Goal: Task Accomplishment & Management: Manage account settings

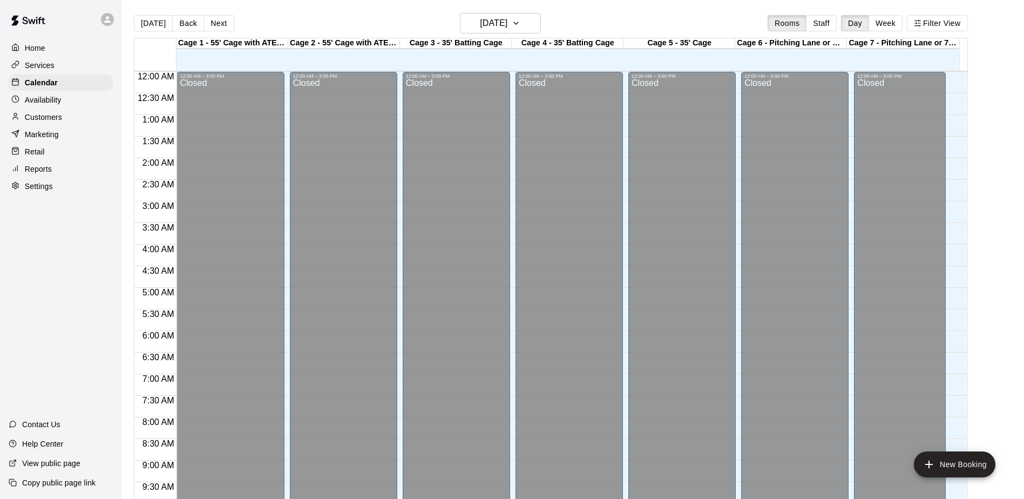
scroll to position [565, 0]
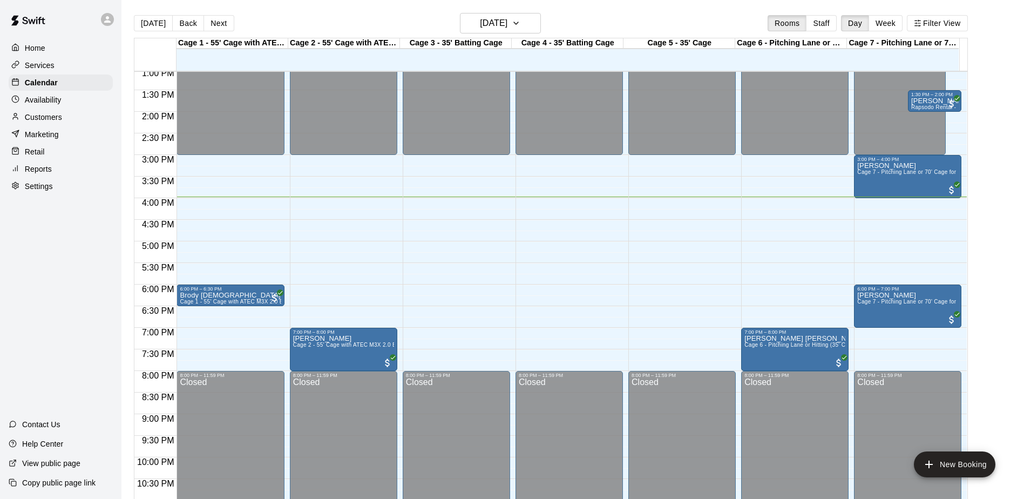
click at [98, 250] on div "Home Services Calendar Availability Customers Marketing Retail Reports Settings…" at bounding box center [60, 249] width 121 height 499
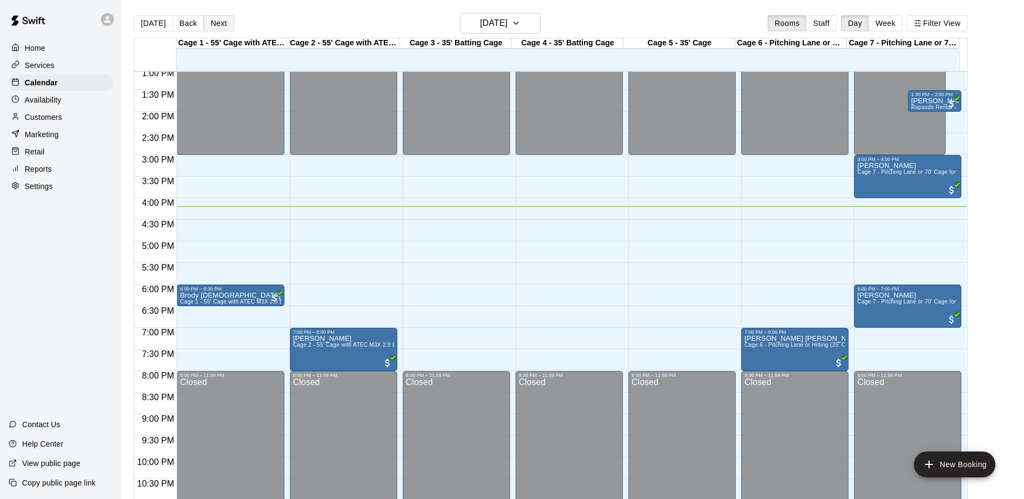
click at [224, 21] on button "Next" at bounding box center [219, 23] width 30 height 16
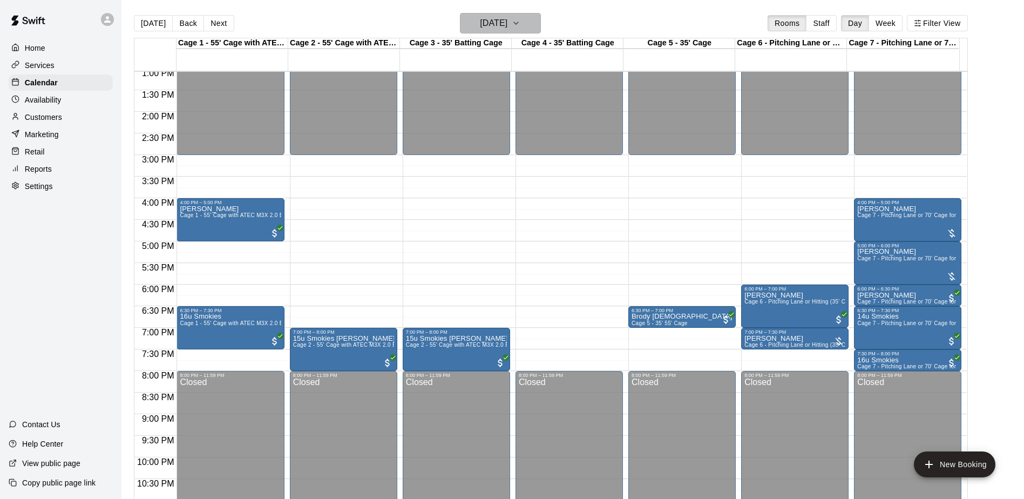
click at [521, 15] on button "[DATE]" at bounding box center [500, 23] width 81 height 21
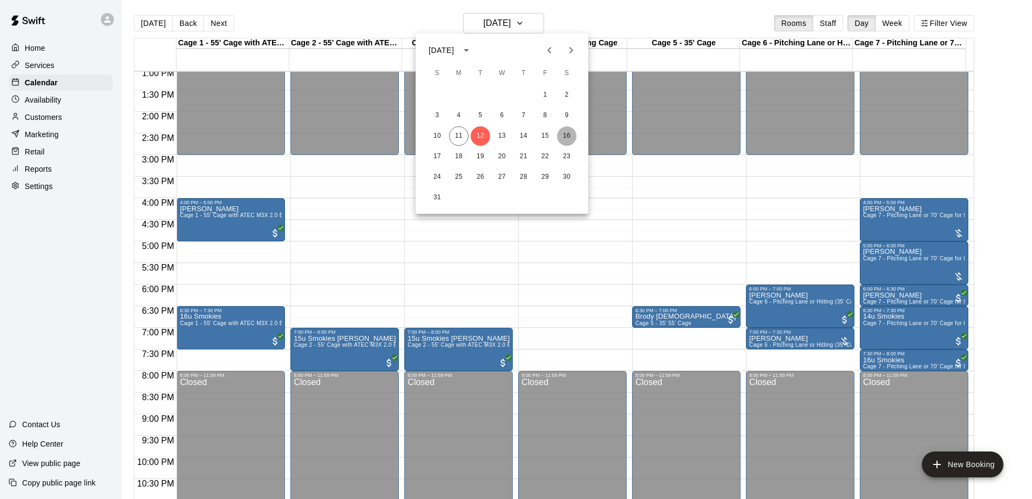
click at [568, 131] on button "16" at bounding box center [566, 135] width 19 height 19
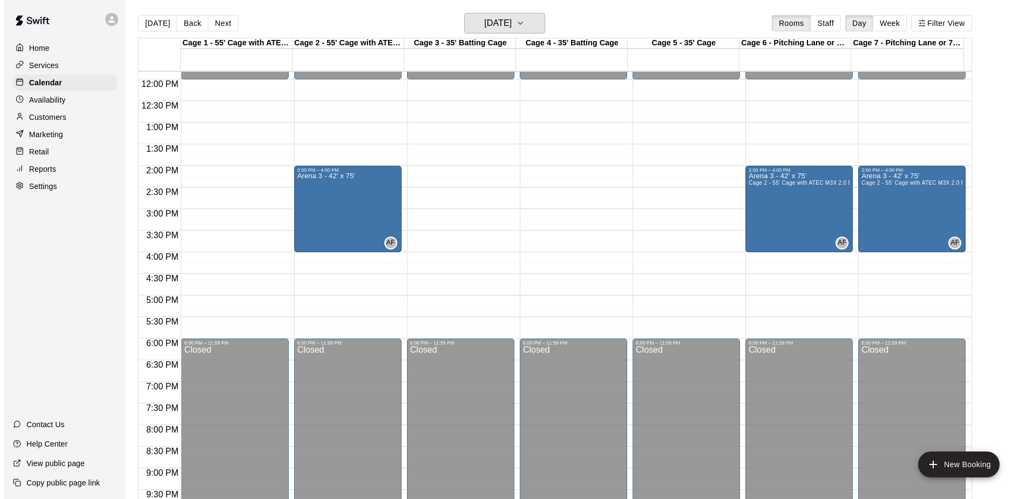
scroll to position [457, 0]
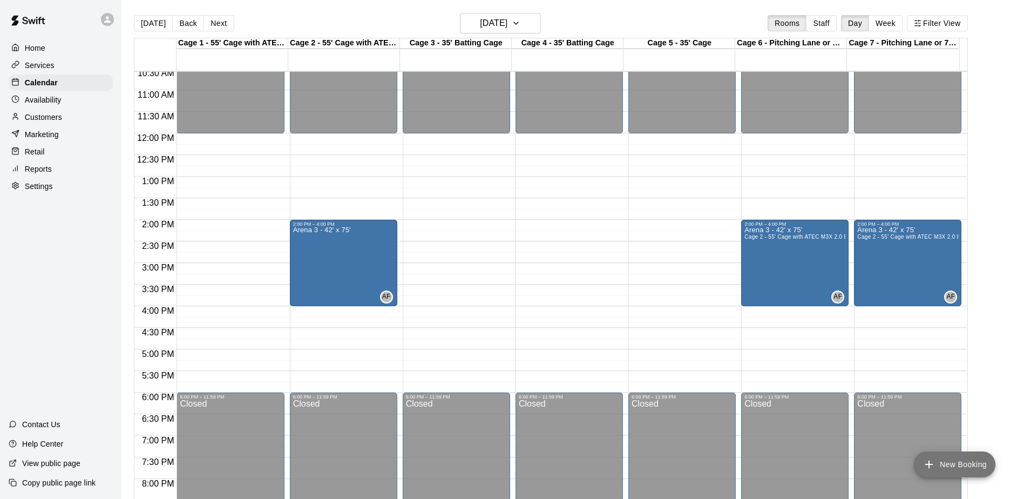
click at [946, 463] on button "New Booking" at bounding box center [955, 464] width 82 height 26
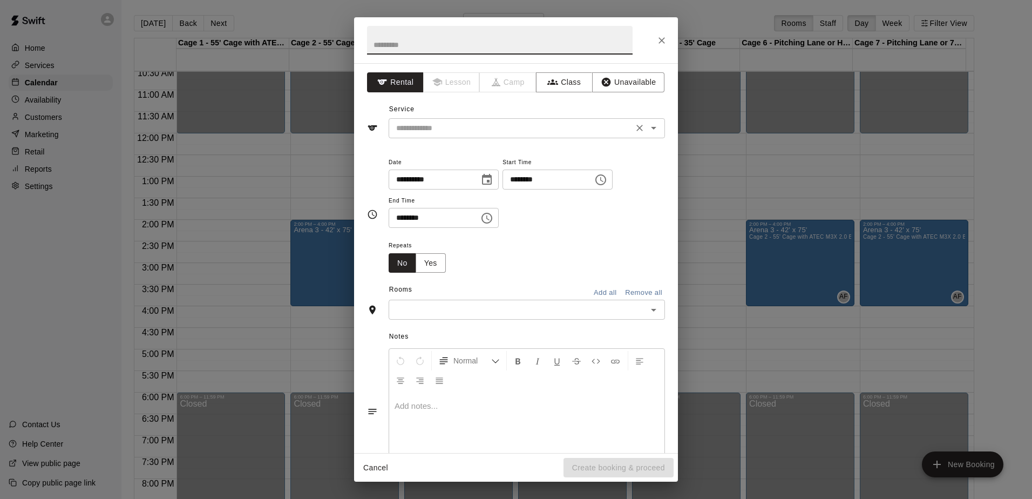
click at [466, 127] on input "text" at bounding box center [511, 127] width 238 height 13
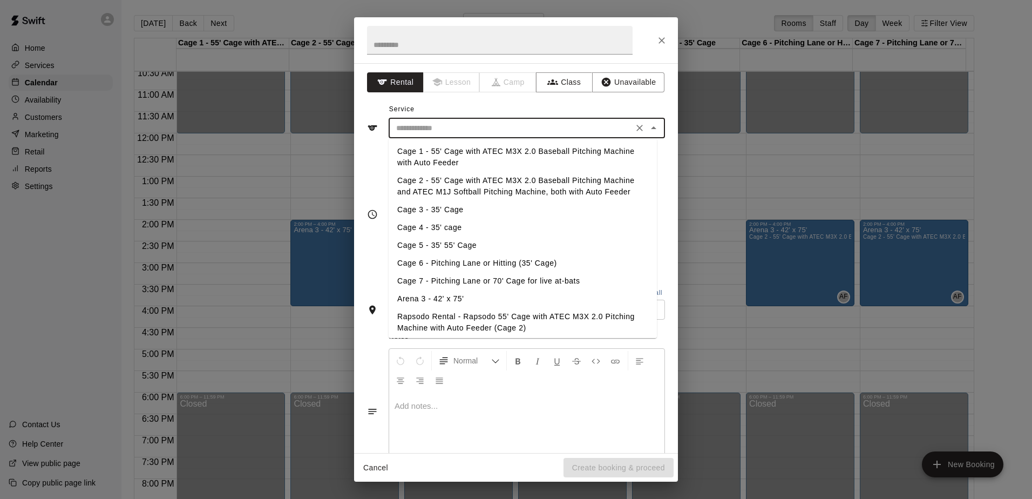
click at [463, 277] on li "Cage 7 - Pitching Lane or 70' Cage for live at-bats" at bounding box center [523, 281] width 268 height 18
type input "**********"
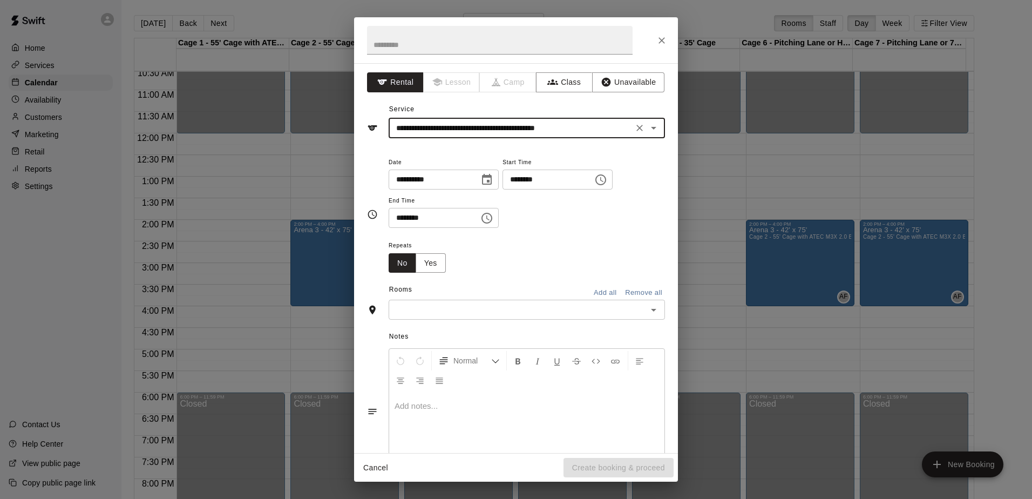
click at [606, 177] on icon "Choose time, selected time is 1:00 PM" at bounding box center [601, 179] width 11 height 11
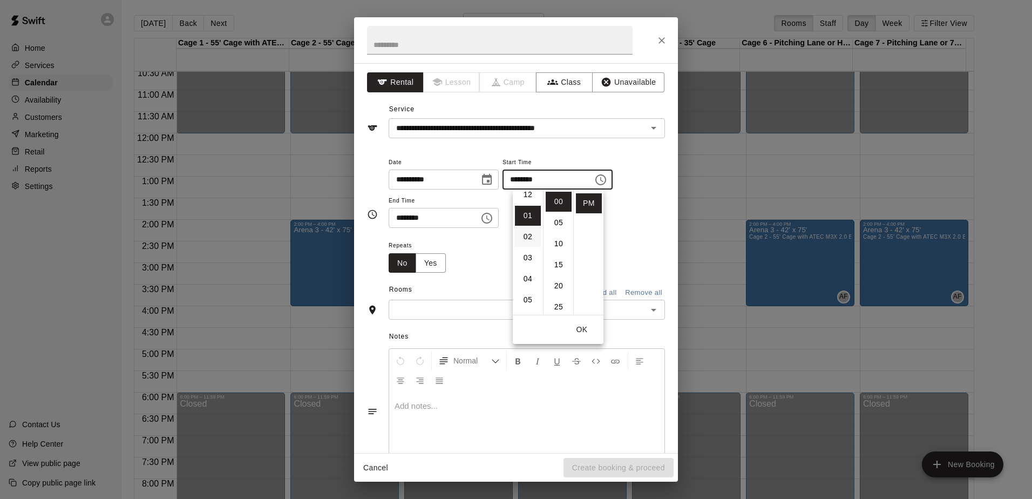
scroll to position [0, 0]
click at [529, 211] on li "12" at bounding box center [528, 202] width 26 height 20
type input "********"
click at [493, 221] on icon "Choose time, selected time is 1:30 PM" at bounding box center [487, 218] width 13 height 13
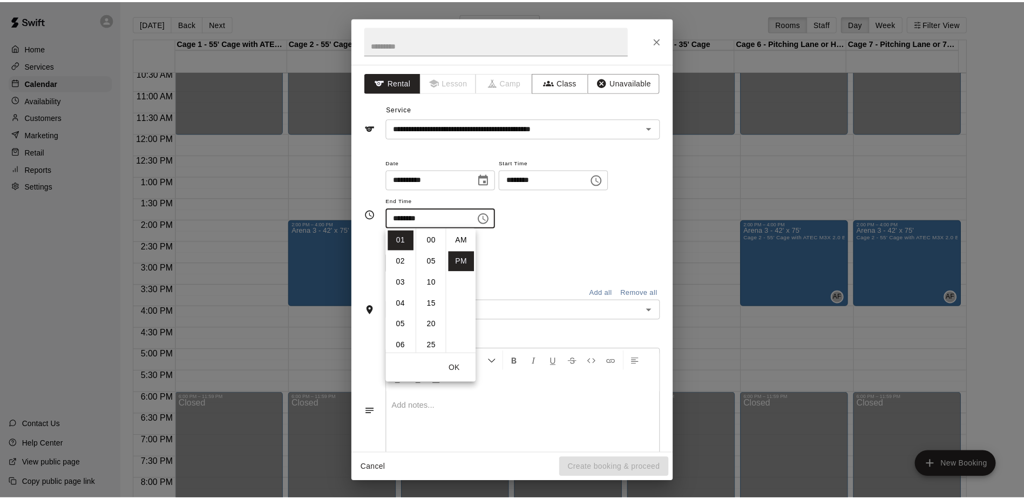
scroll to position [19, 0]
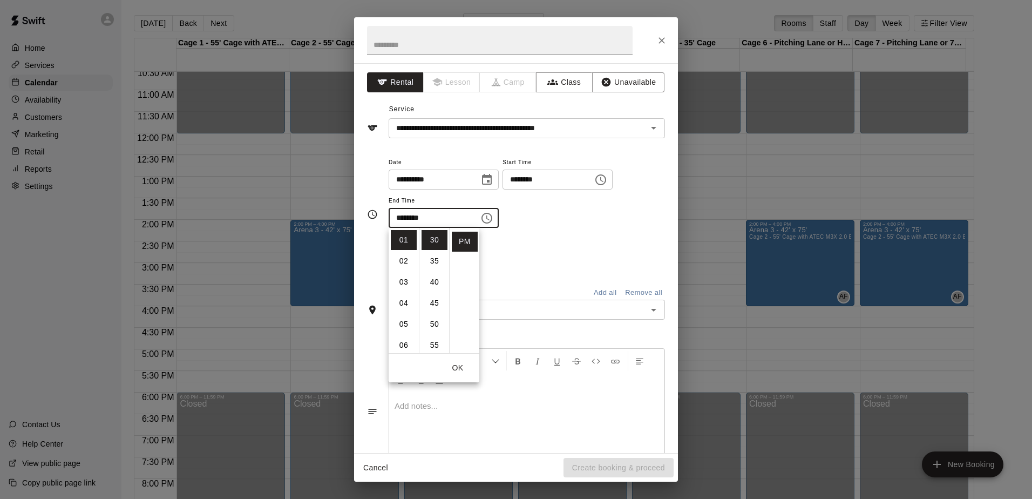
click at [501, 238] on div "**********" at bounding box center [527, 197] width 276 height 84
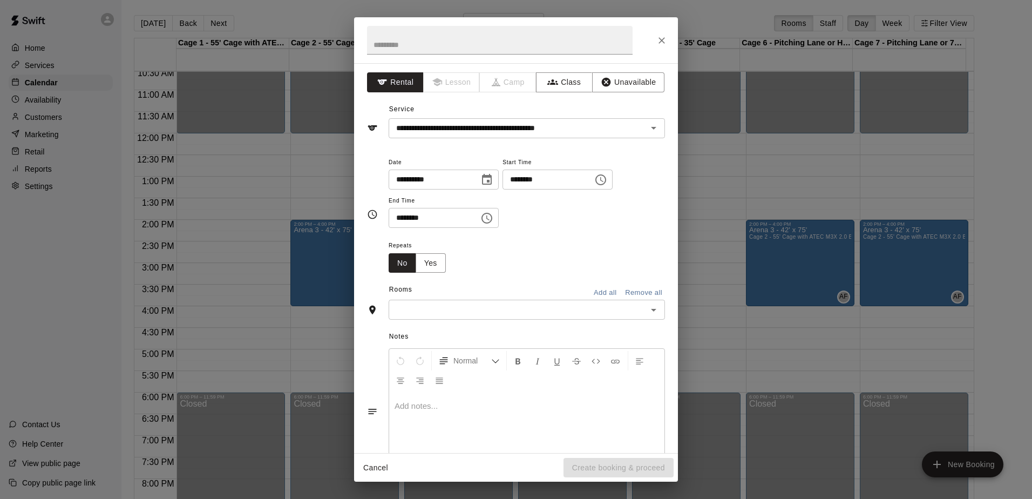
click at [495, 307] on input "text" at bounding box center [518, 309] width 252 height 13
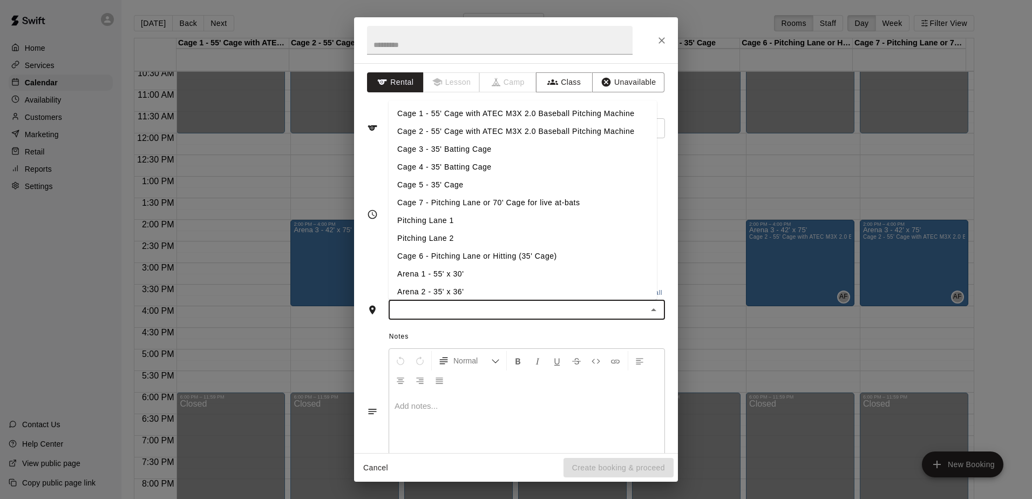
click at [467, 199] on li "Cage 7 - Pitching Lane or 70' Cage for live at-bats" at bounding box center [523, 203] width 268 height 18
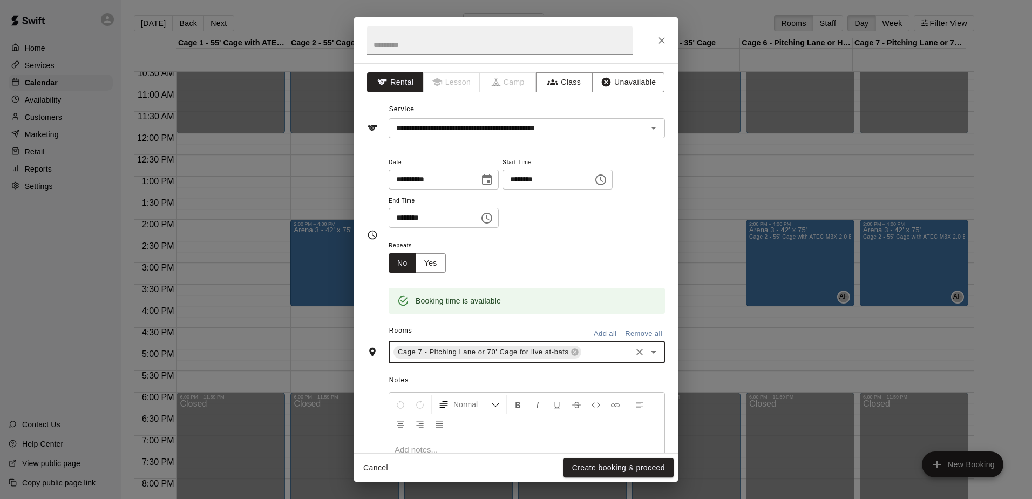
click at [601, 361] on div "Cage 7 - Pitching Lane or 70' Cage for live at-bats ​" at bounding box center [527, 352] width 276 height 23
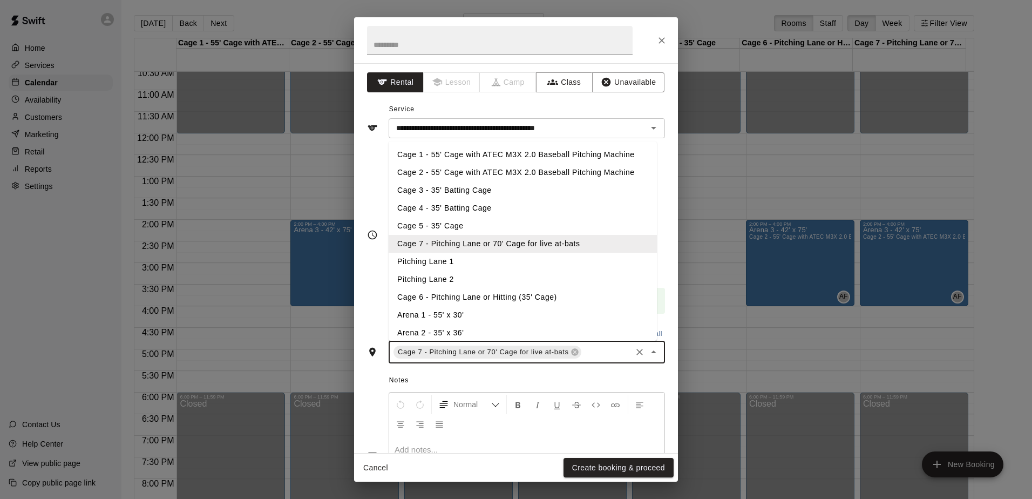
click at [491, 165] on li "Cage 2 - 55' Cage with ATEC M3X 2.0 Baseball Pitching Machine" at bounding box center [523, 173] width 268 height 18
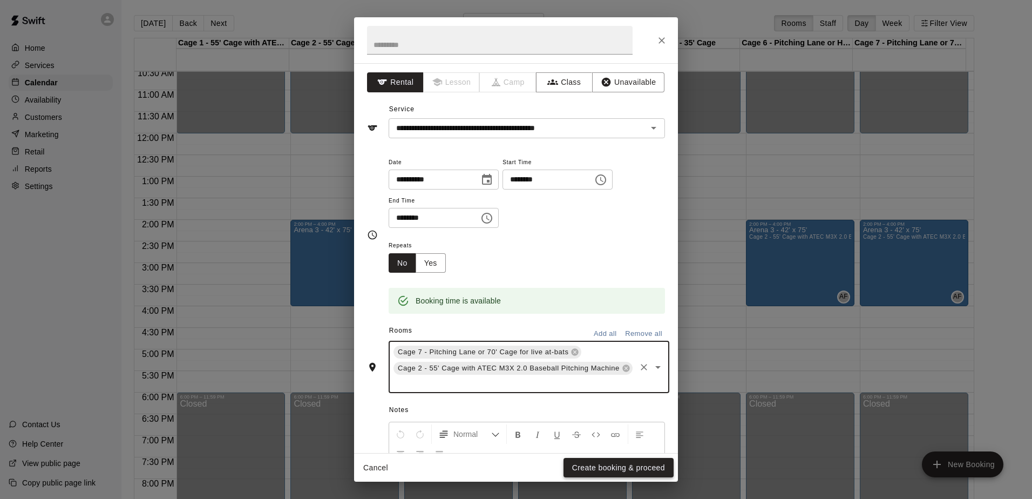
click at [612, 465] on button "Create booking & proceed" at bounding box center [619, 468] width 110 height 20
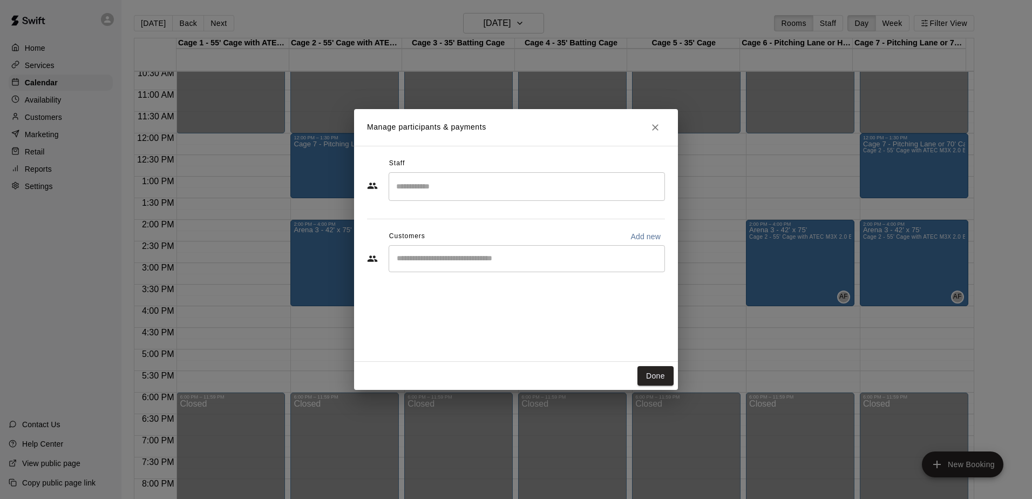
click at [485, 253] on input "Start typing to search customers..." at bounding box center [527, 258] width 267 height 11
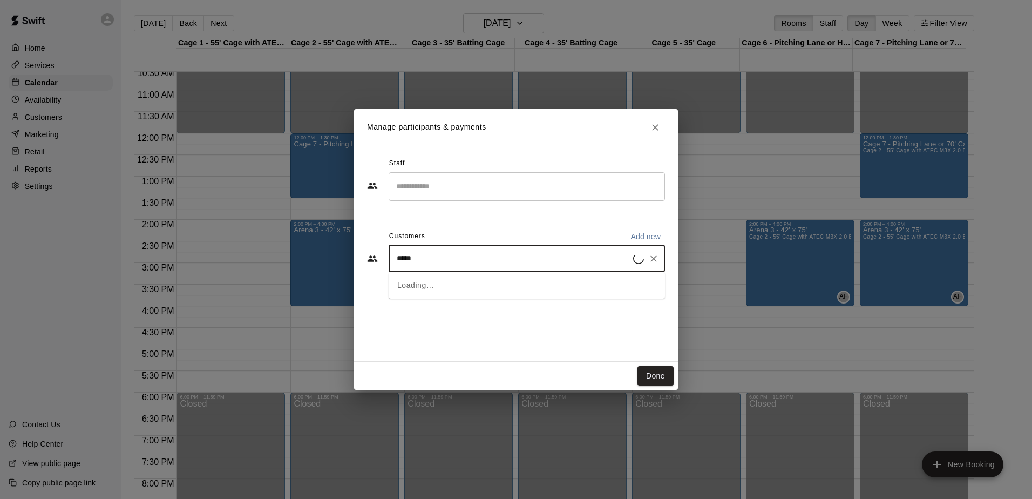
type input "******"
click at [491, 281] on div "[PERSON_NAME]" at bounding box center [477, 283] width 116 height 11
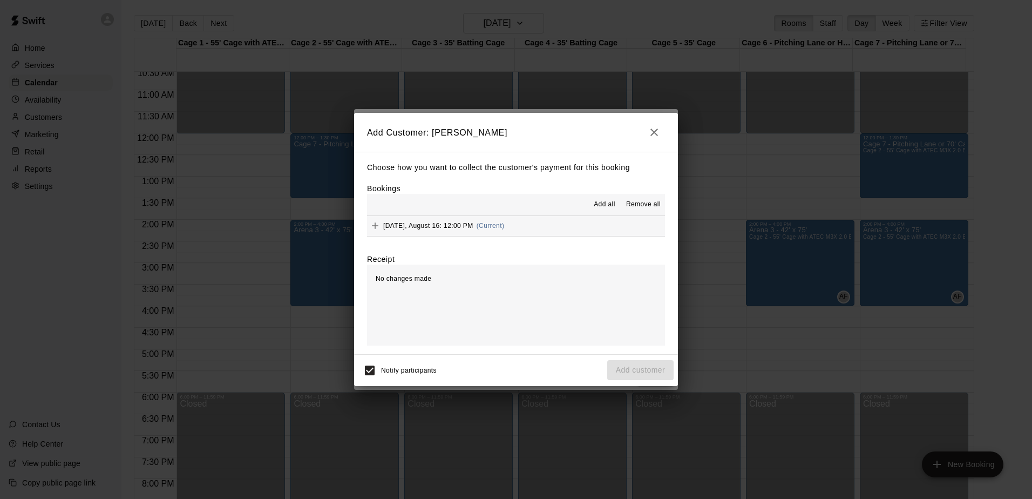
click at [612, 209] on span "Add all" at bounding box center [605, 204] width 22 height 11
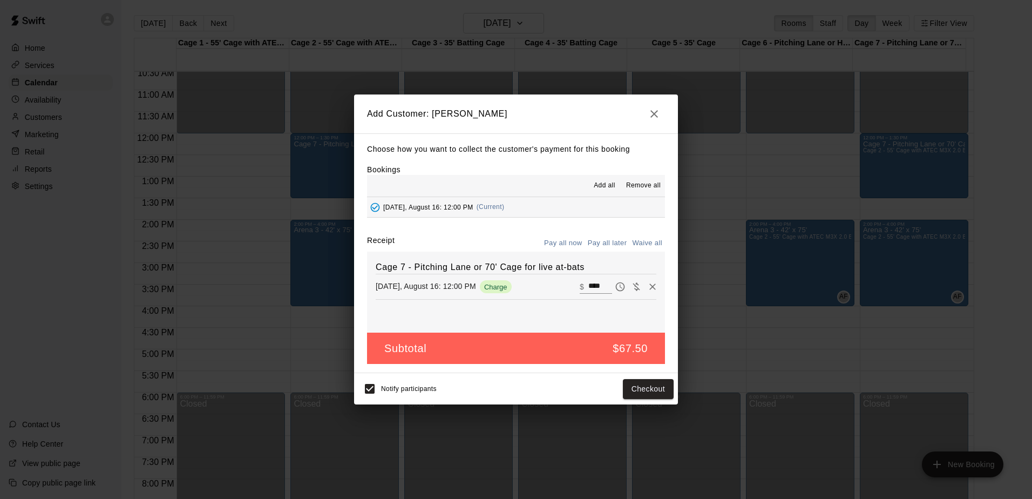
click at [624, 246] on button "Pay all later" at bounding box center [607, 243] width 45 height 17
click at [645, 389] on button "Add customer" at bounding box center [640, 389] width 66 height 20
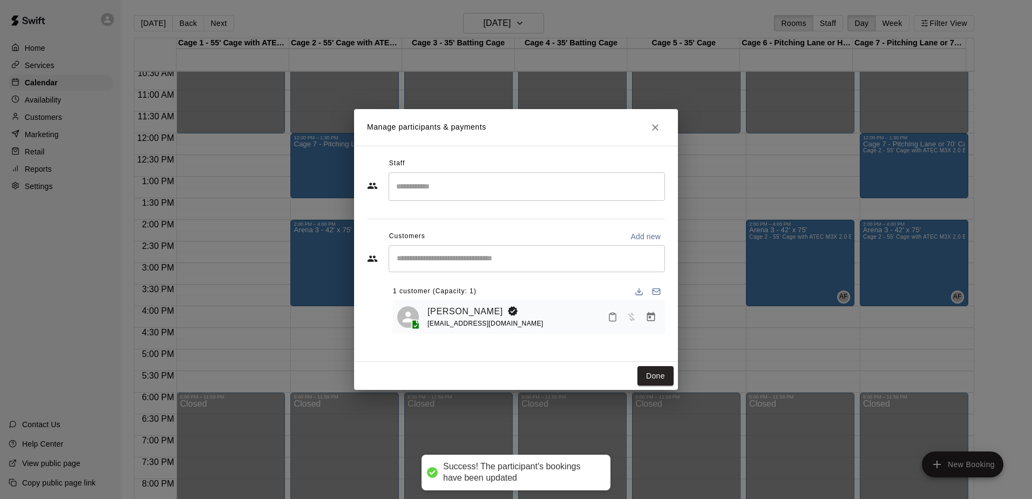
click at [666, 129] on h2 "Manage participants & payments" at bounding box center [516, 127] width 324 height 37
click at [659, 127] on icon "Close" at bounding box center [655, 127] width 11 height 11
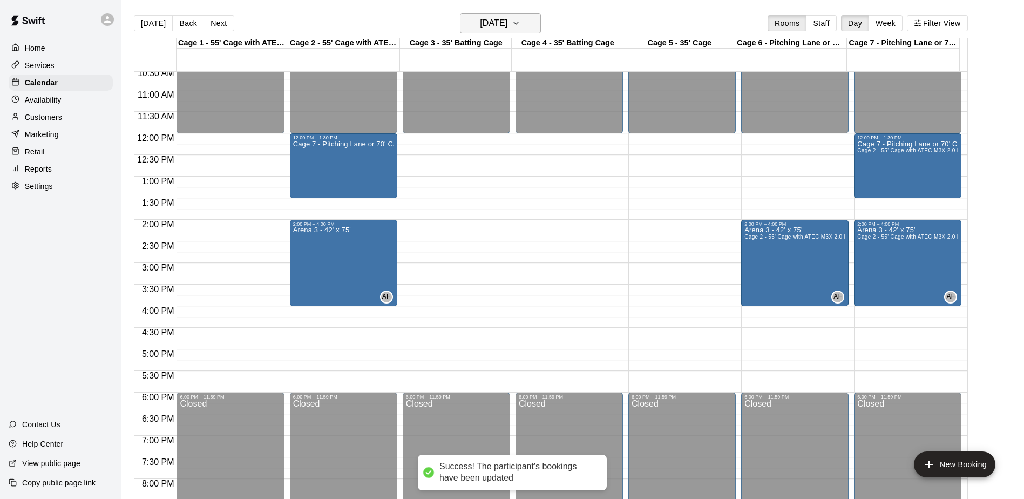
click at [496, 17] on h6 "[DATE]" at bounding box center [494, 23] width 28 height 15
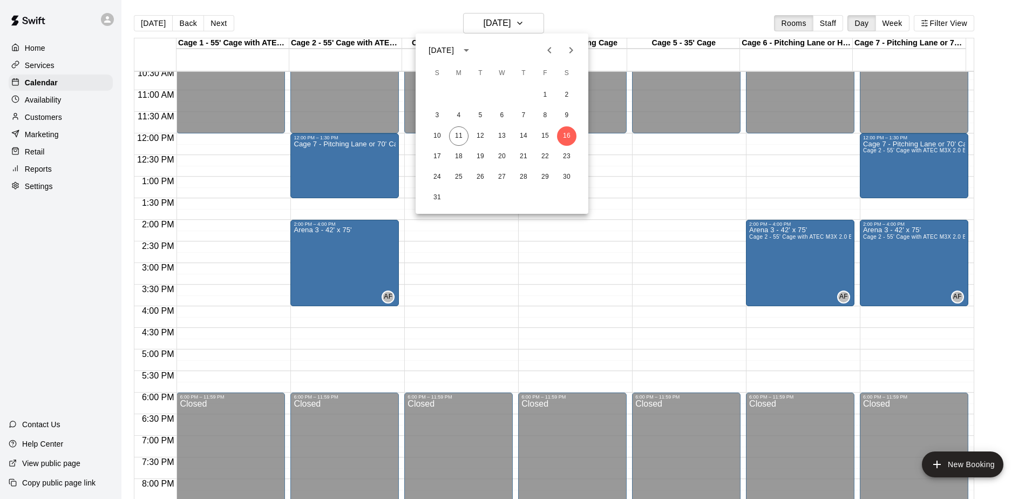
click at [496, 19] on div at bounding box center [516, 249] width 1032 height 499
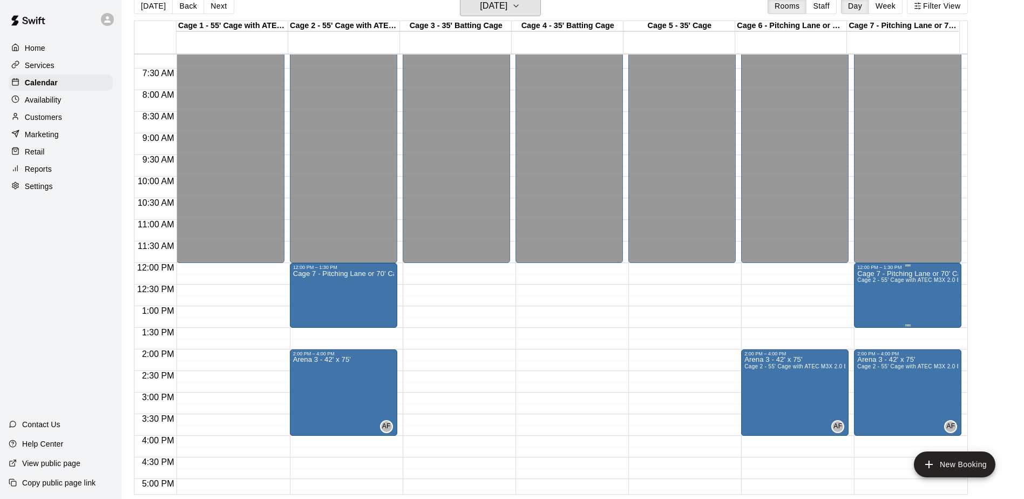
scroll to position [328, 0]
